Goal: Task Accomplishment & Management: Manage account settings

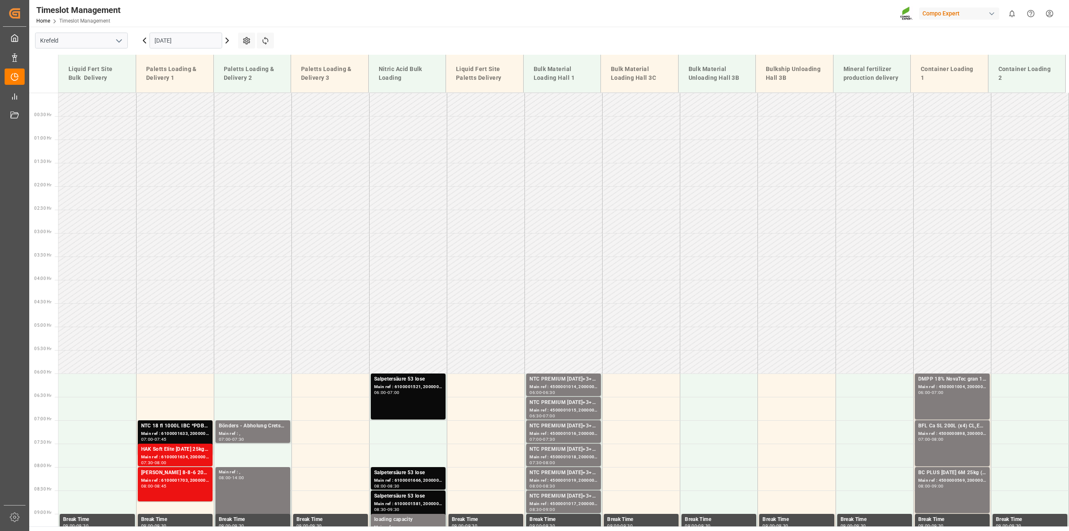
scroll to position [449, 0]
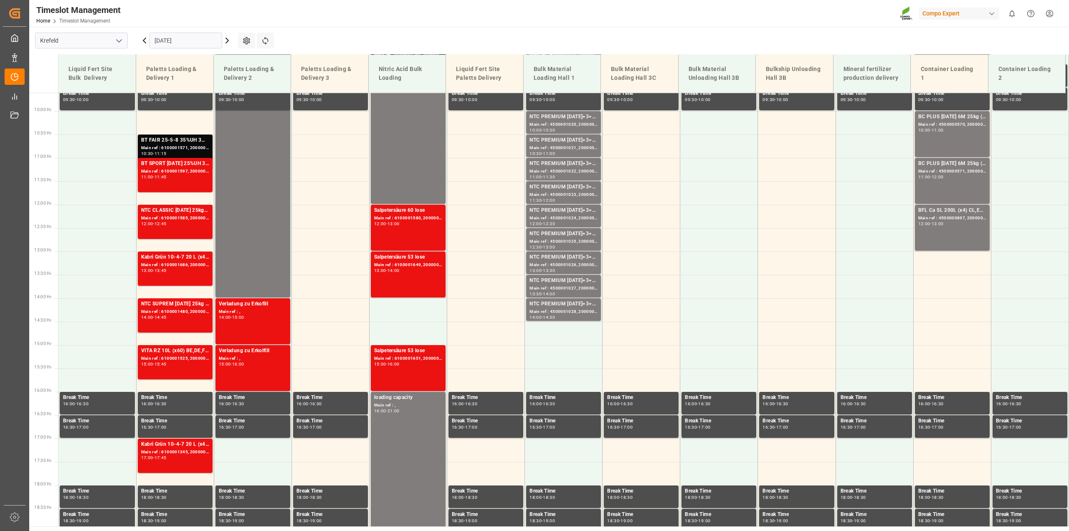
click at [146, 40] on icon at bounding box center [145, 41] width 10 height 10
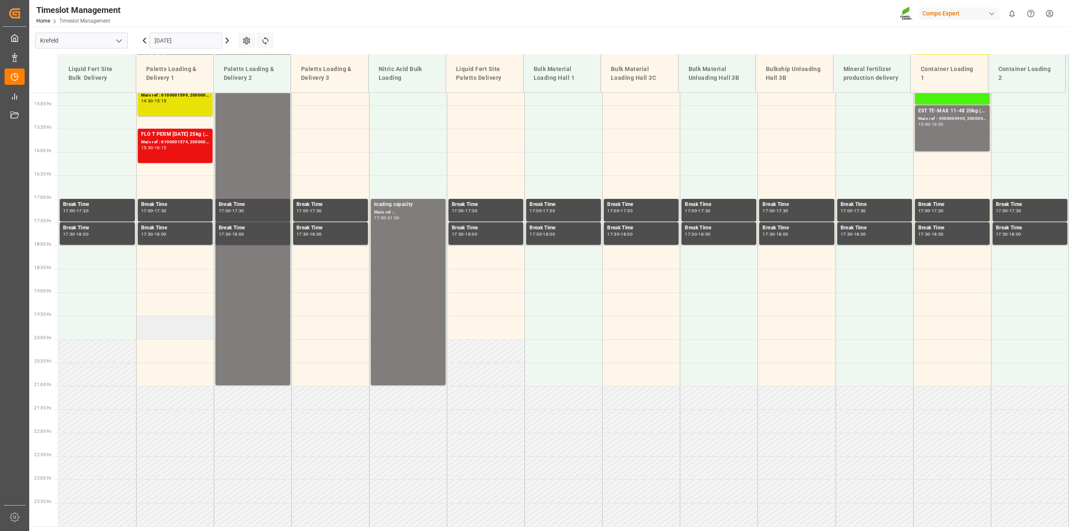
scroll to position [428, 0]
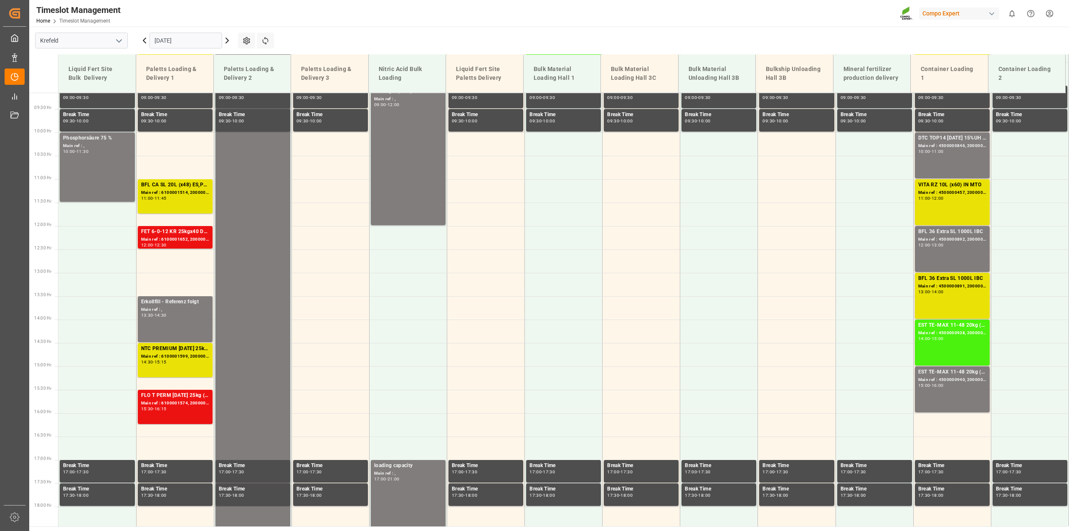
click at [141, 36] on icon at bounding box center [145, 41] width 10 height 10
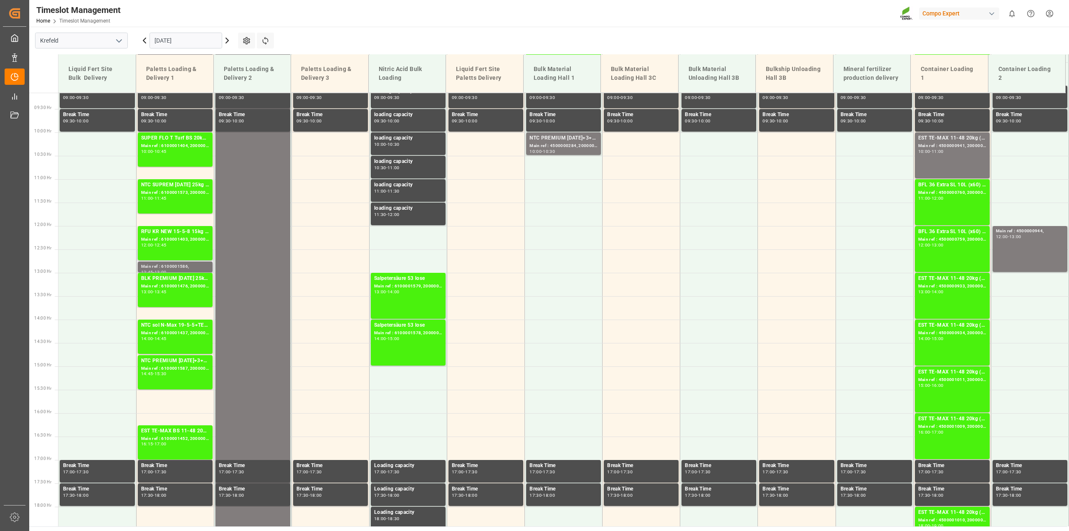
click at [185, 264] on div "Main ref : 6100001586," at bounding box center [175, 266] width 68 height 7
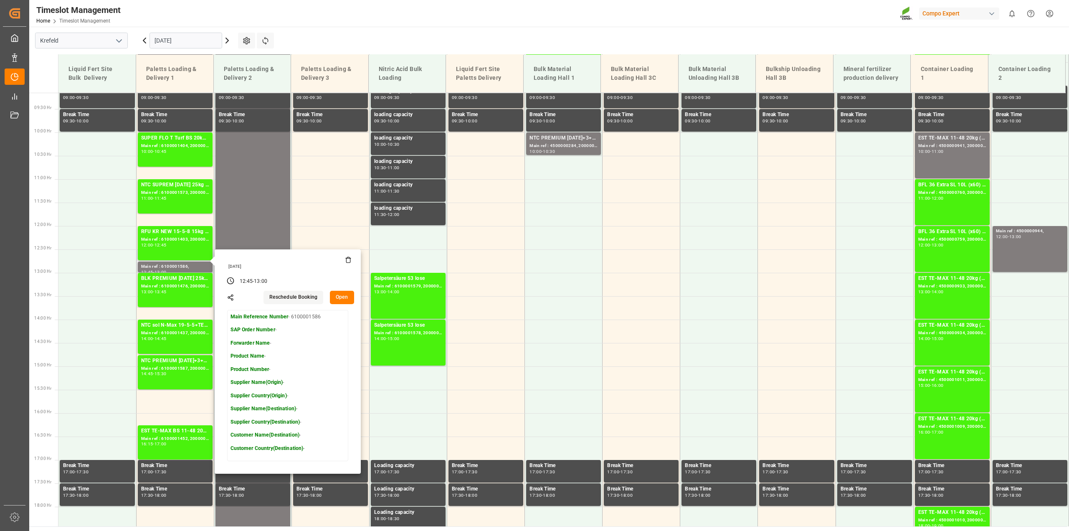
click at [350, 260] on icon at bounding box center [348, 260] width 4 height 5
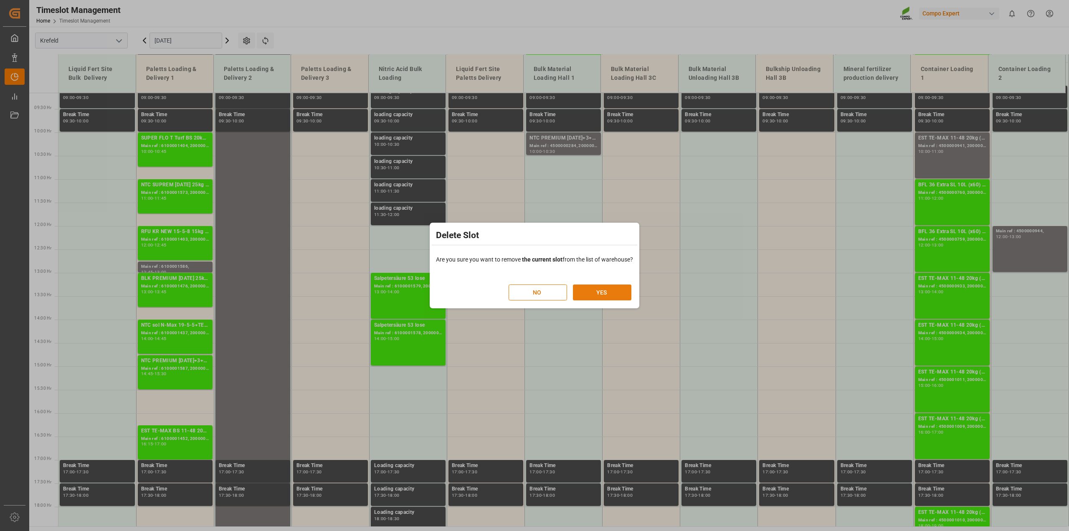
click at [614, 294] on button "YES" at bounding box center [602, 292] width 58 height 16
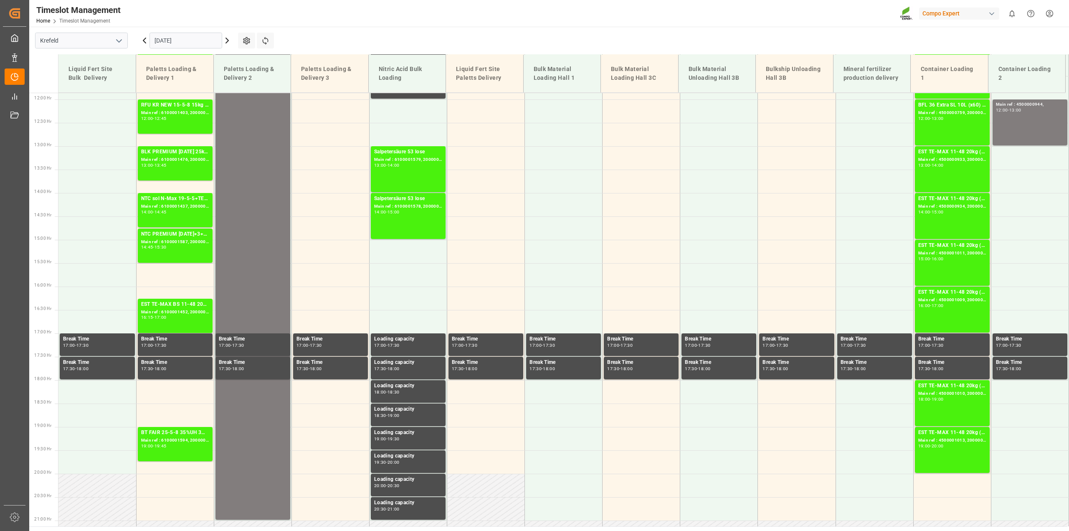
scroll to position [565, 0]
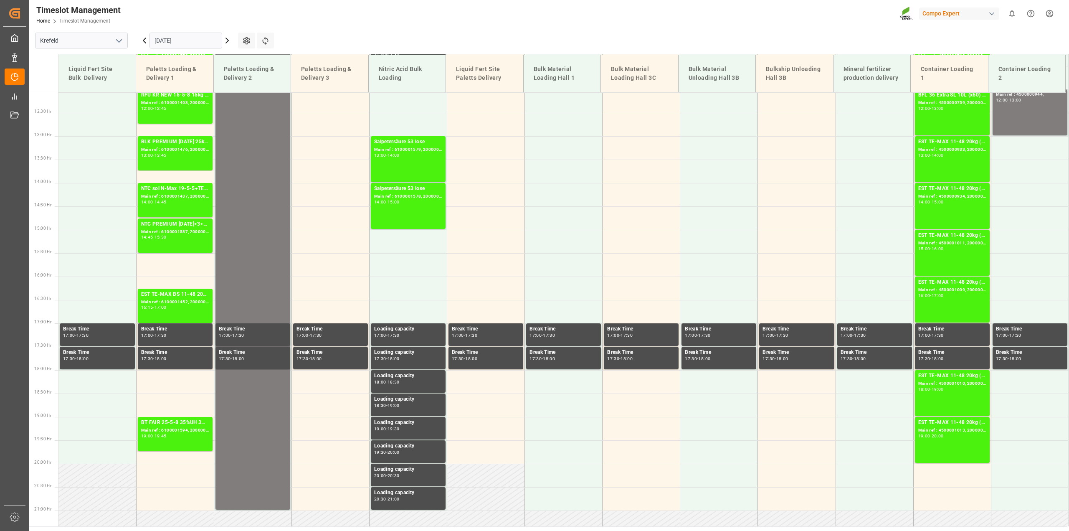
click at [230, 40] on icon at bounding box center [227, 41] width 10 height 10
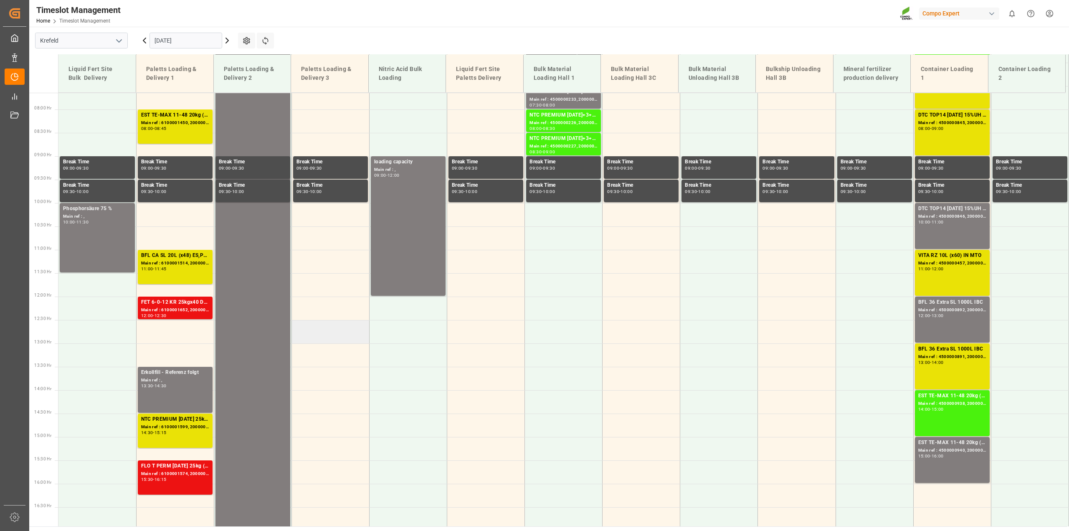
scroll to position [376, 0]
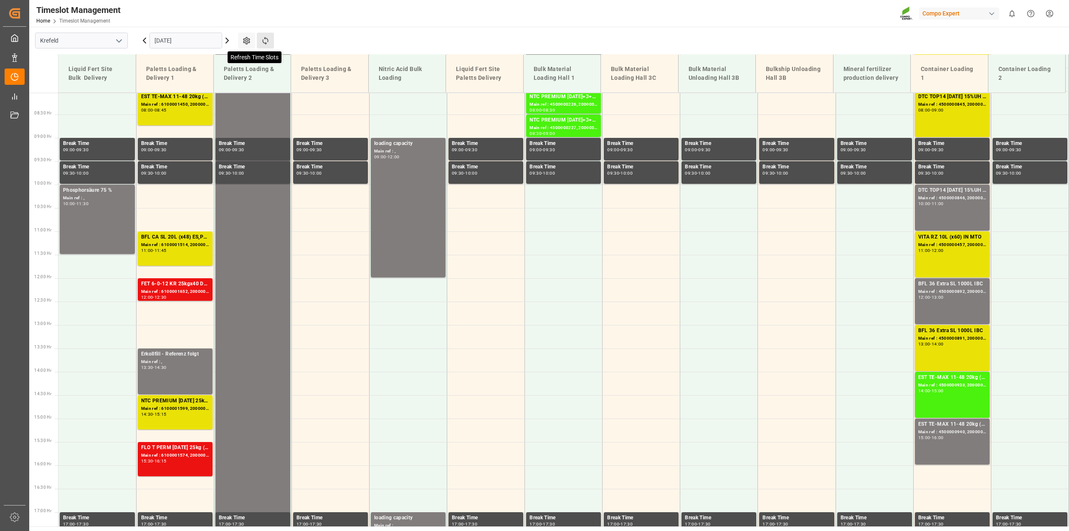
click at [264, 41] on icon at bounding box center [265, 40] width 9 height 9
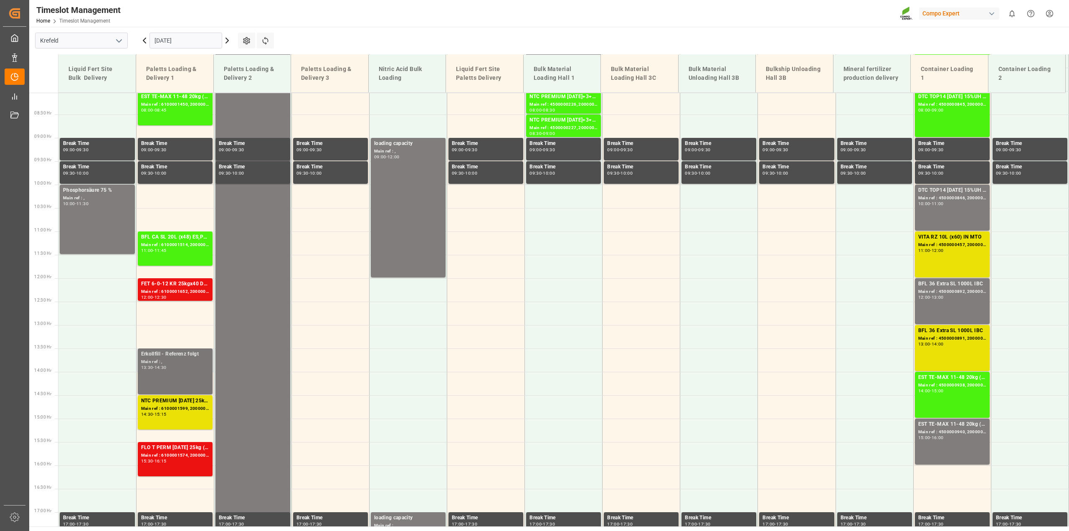
click at [187, 363] on div "Main ref : ," at bounding box center [175, 361] width 68 height 7
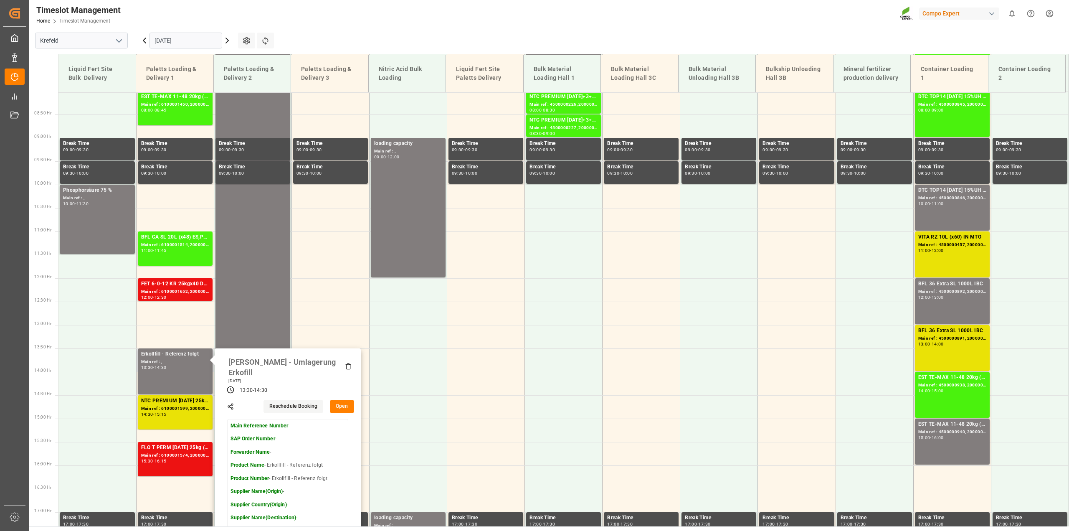
click at [347, 364] on icon at bounding box center [348, 366] width 7 height 7
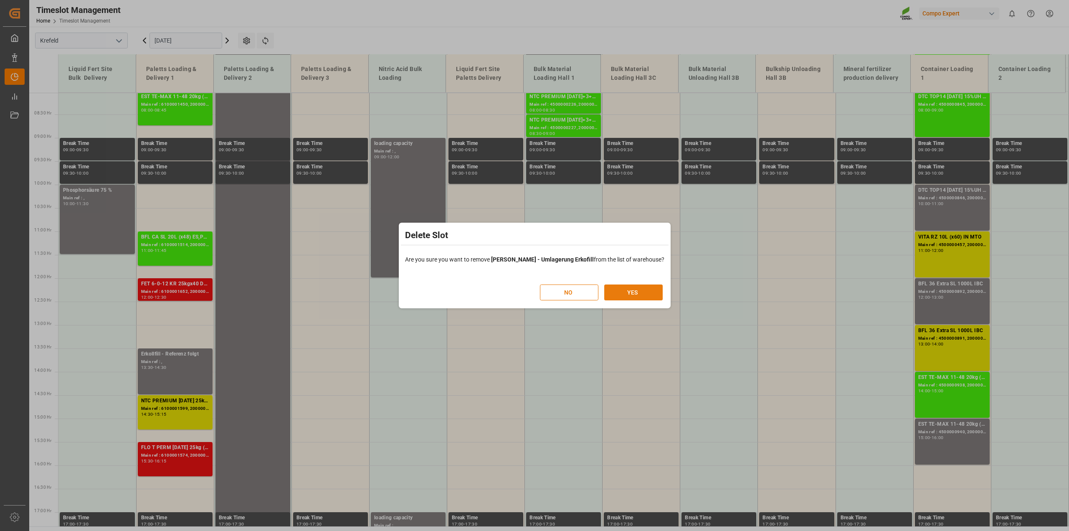
click at [629, 294] on button "YES" at bounding box center [633, 292] width 58 height 16
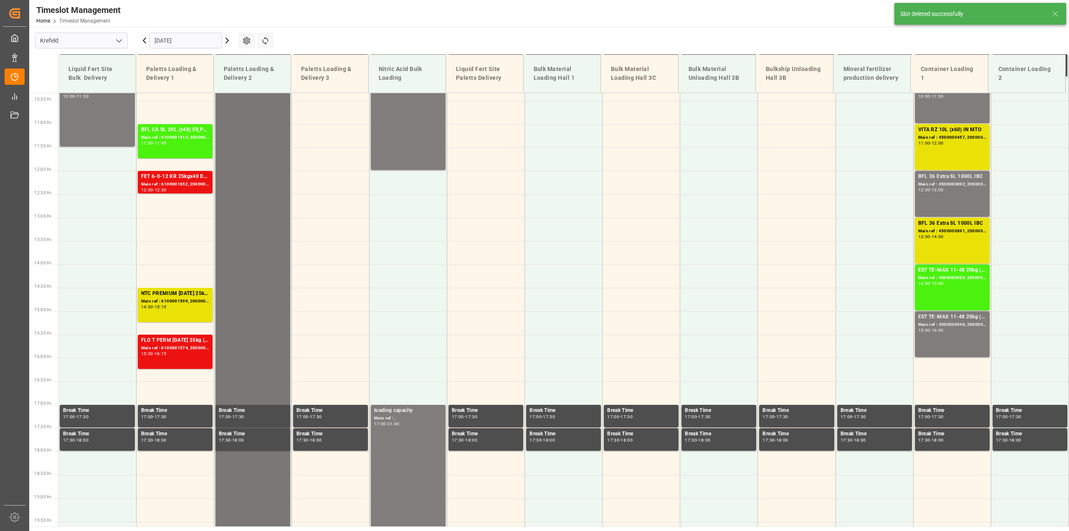
scroll to position [356, 0]
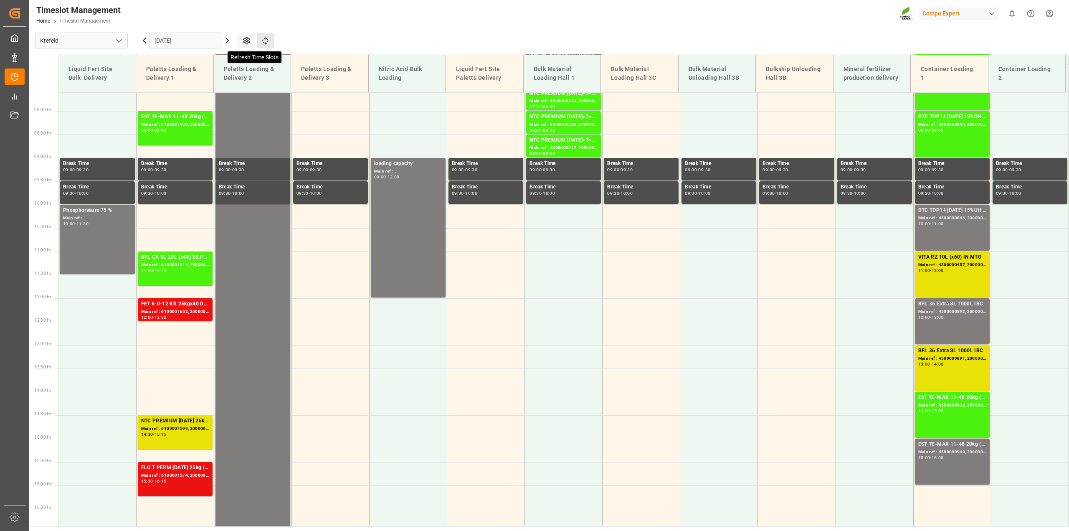
click at [264, 42] on icon at bounding box center [265, 41] width 6 height 8
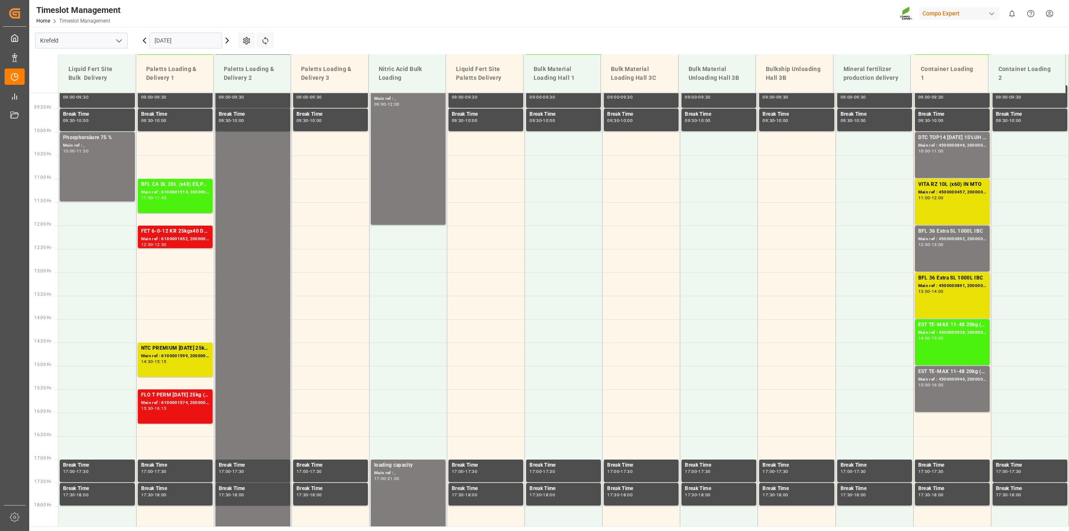
scroll to position [428, 0]
